Goal: Information Seeking & Learning: Learn about a topic

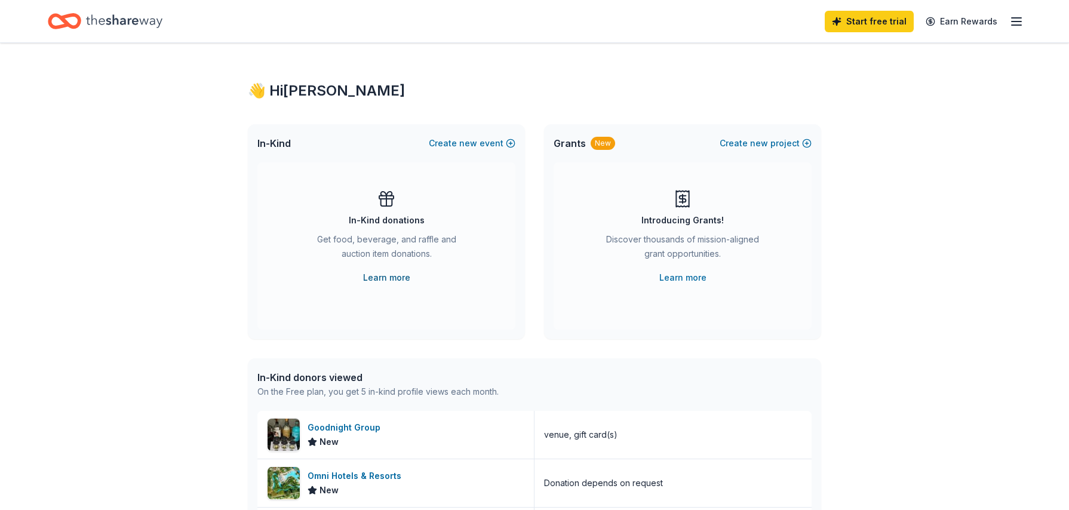
click at [392, 283] on link "Learn more" at bounding box center [386, 278] width 47 height 14
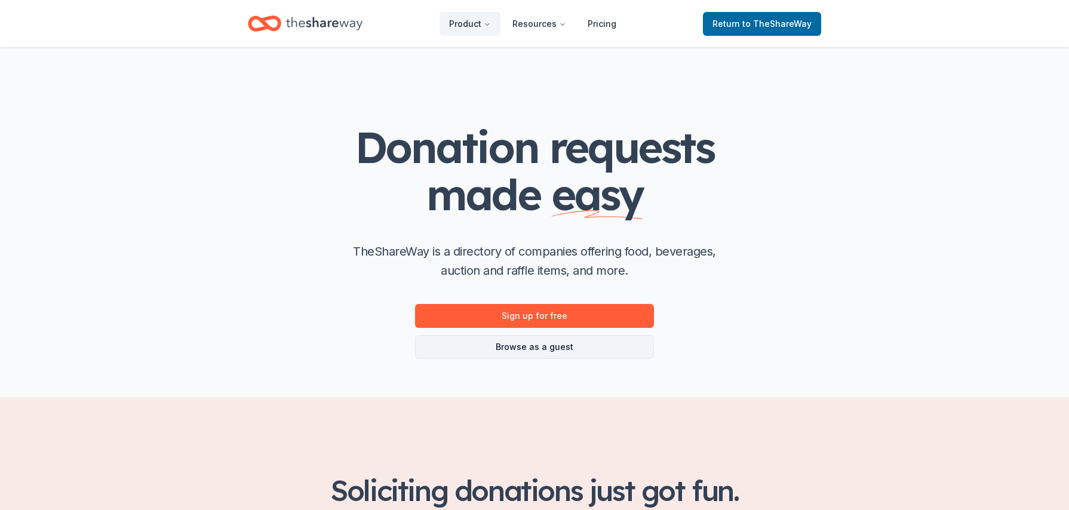
click at [588, 347] on link "Browse as a guest" at bounding box center [534, 347] width 239 height 24
click at [549, 354] on link "Browse as a guest" at bounding box center [534, 347] width 239 height 24
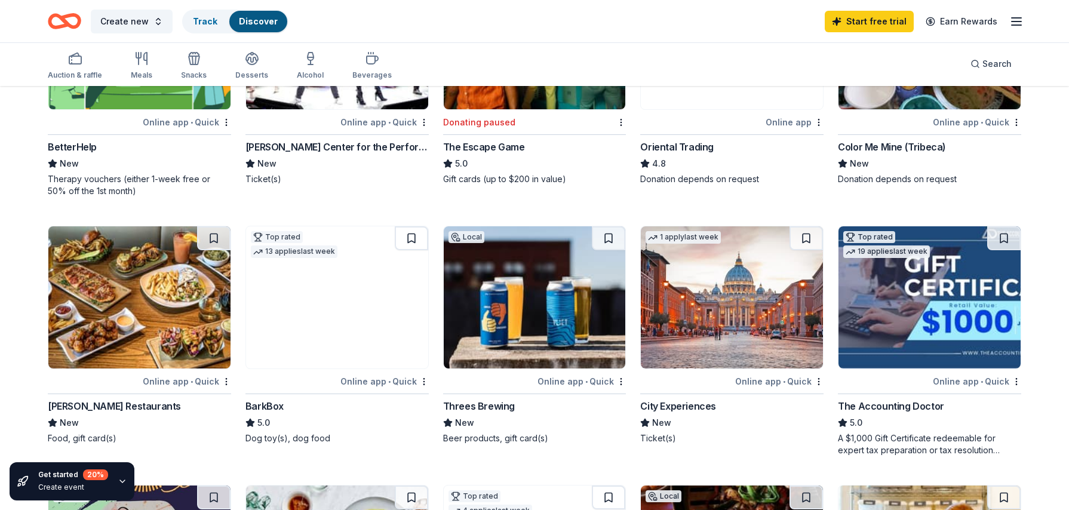
scroll to position [597, 0]
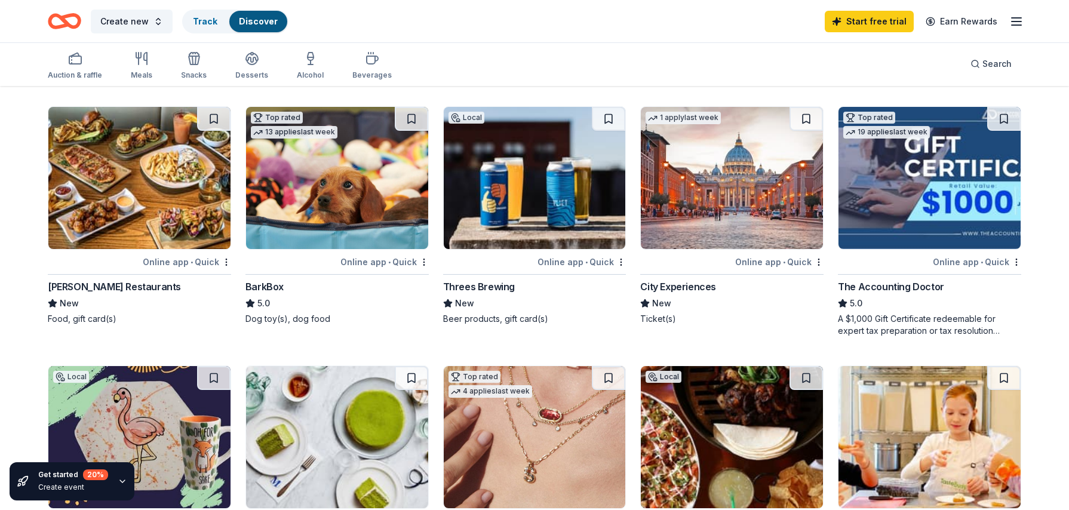
click at [699, 228] on img at bounding box center [732, 178] width 182 height 142
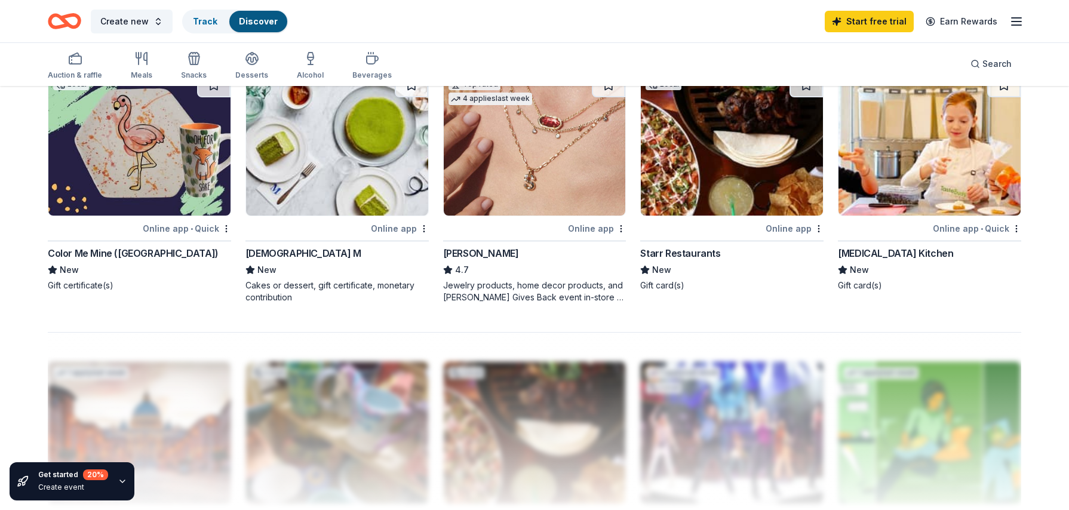
scroll to position [836, 0]
